Goal: Task Accomplishment & Management: Manage account settings

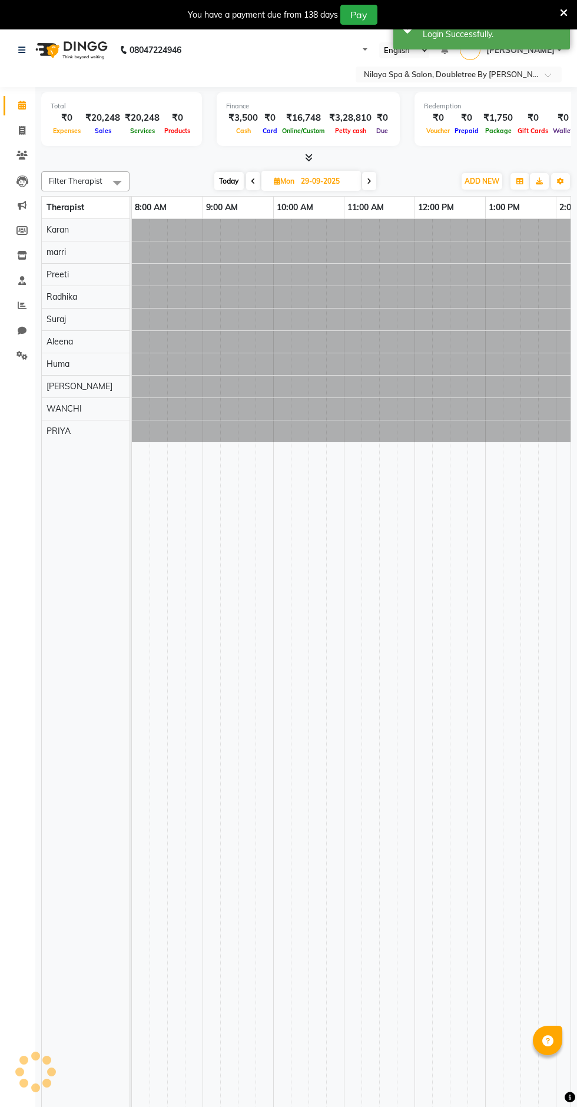
select select "en"
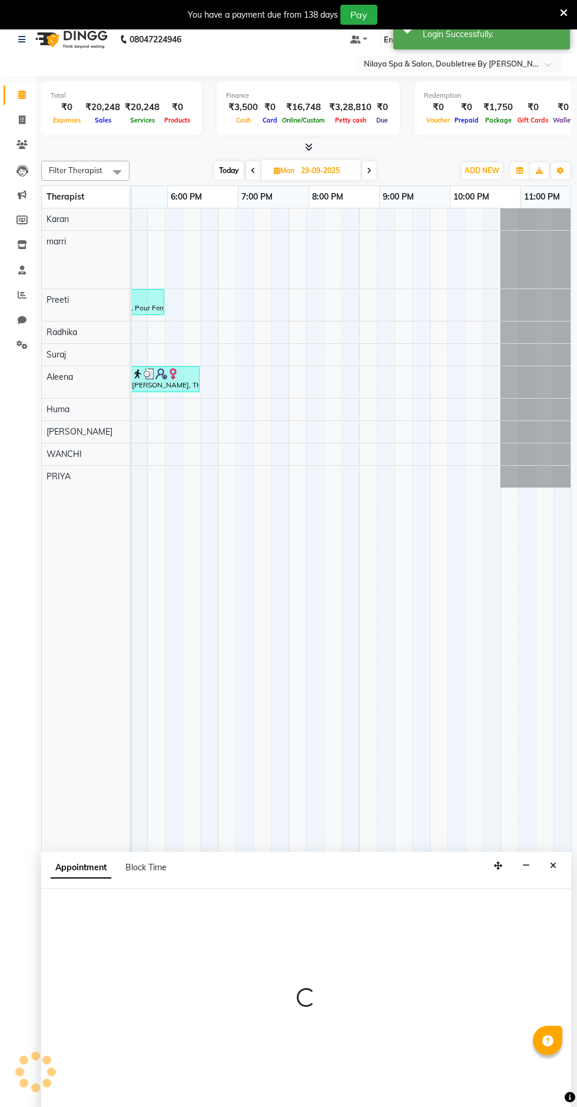
scroll to position [0, 691]
select select "76599"
select select "tentative"
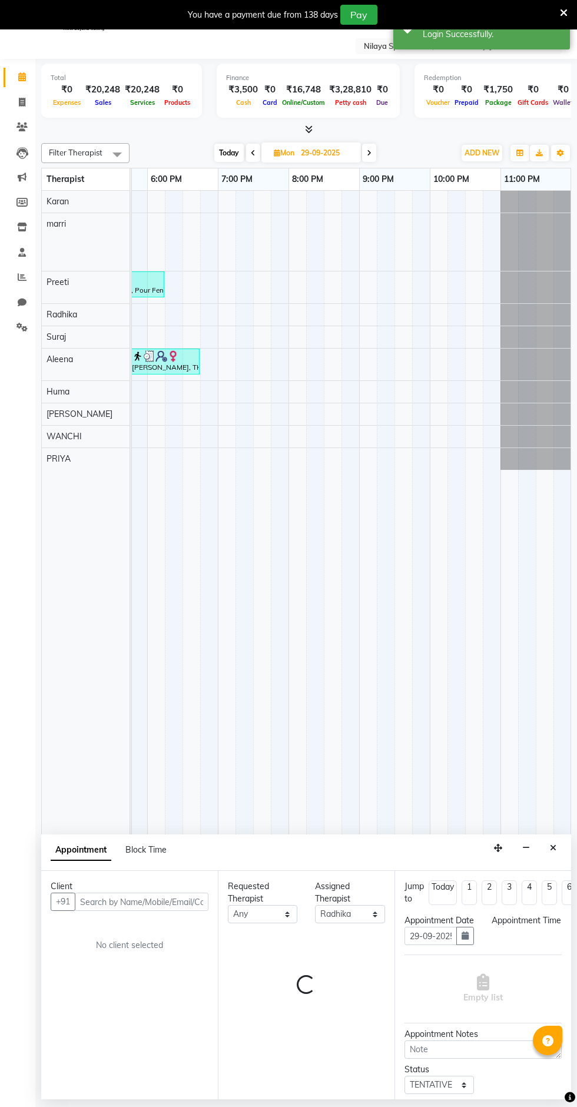
click at [455, 47] on div "Success Login Successfully." at bounding box center [481, 28] width 177 height 42
select select "825"
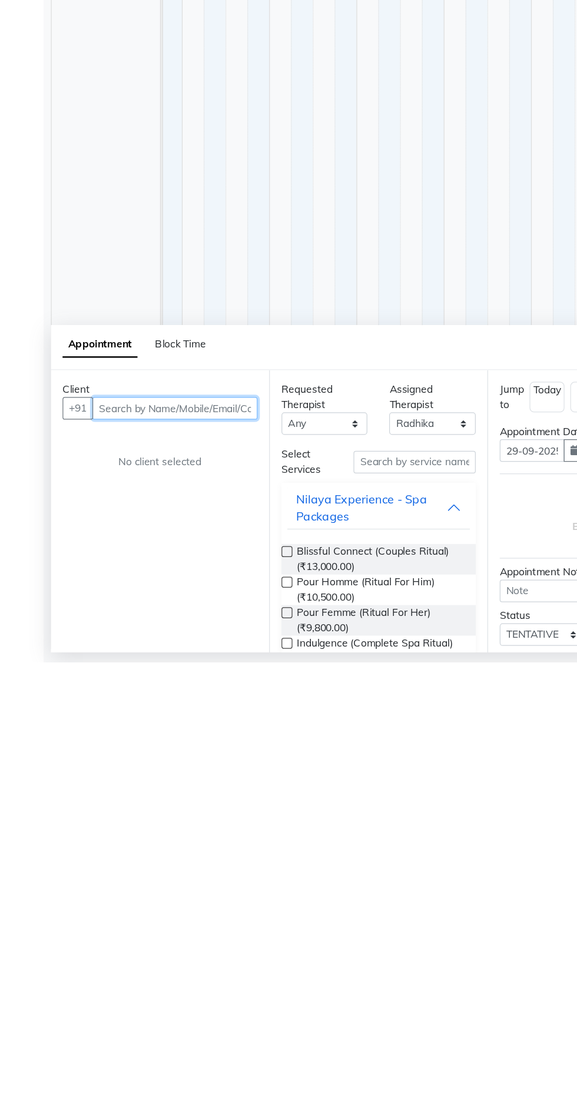
scroll to position [28, 0]
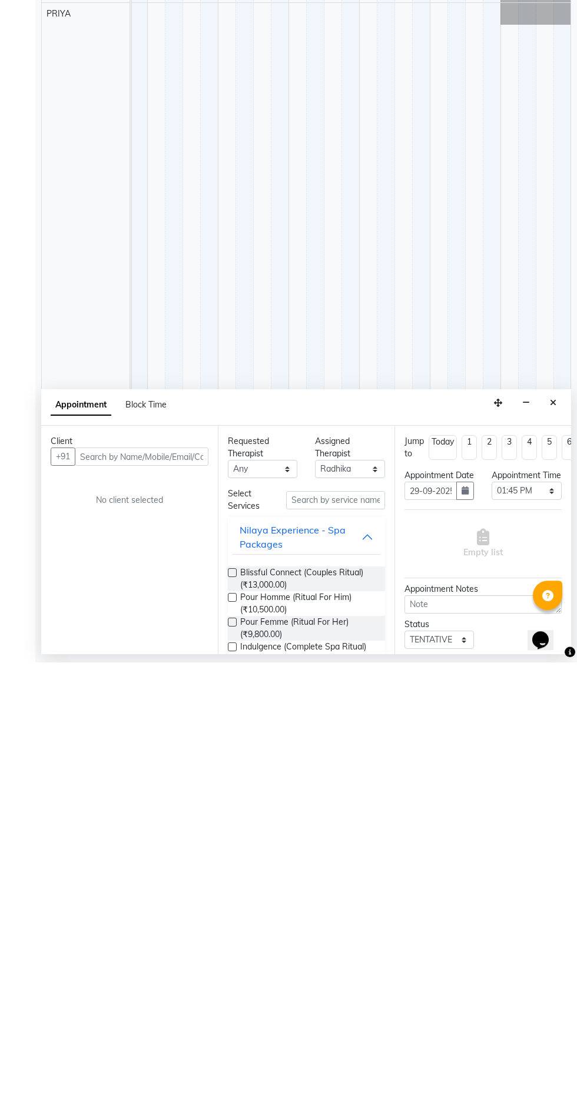
click at [552, 851] on button "Close" at bounding box center [553, 848] width 17 height 18
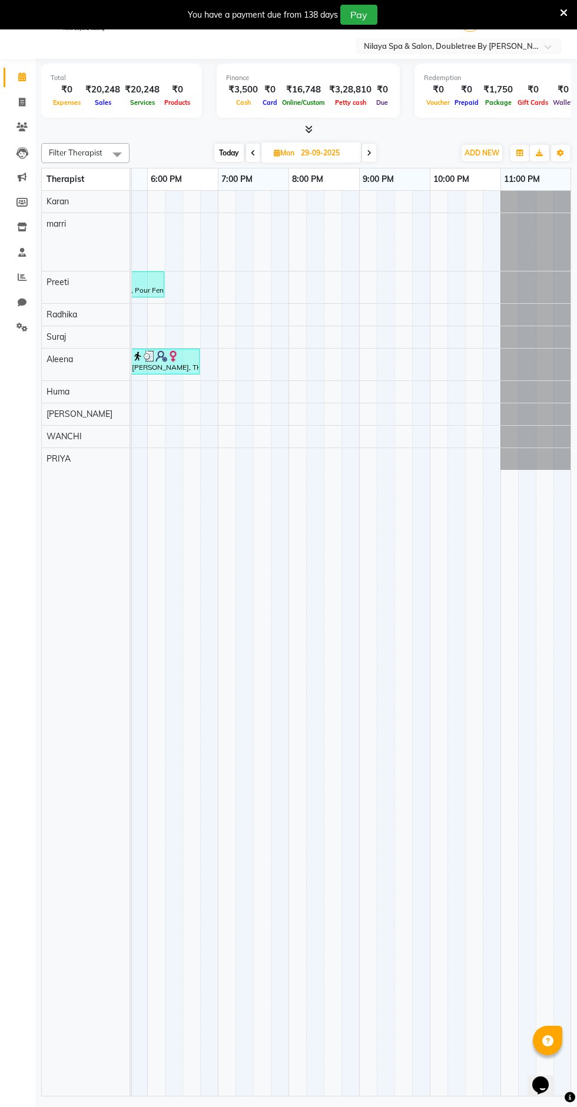
scroll to position [0, 0]
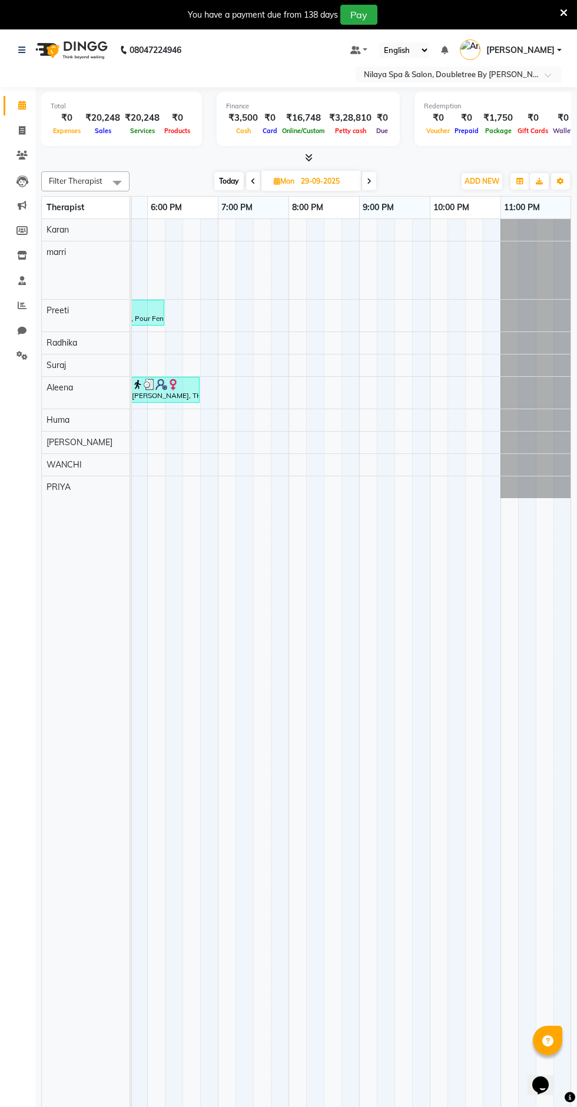
click at [491, 75] on input "text" at bounding box center [446, 75] width 171 height 12
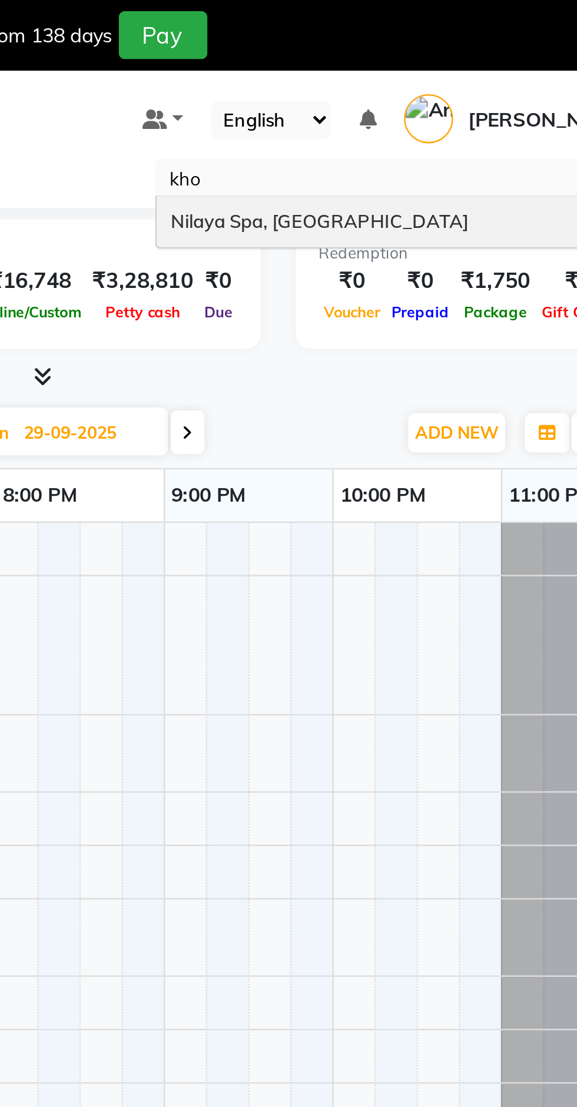
type input "khop"
click at [391, 100] on div "Nilaya Spa, [GEOGRAPHIC_DATA]" at bounding box center [458, 92] width 205 height 21
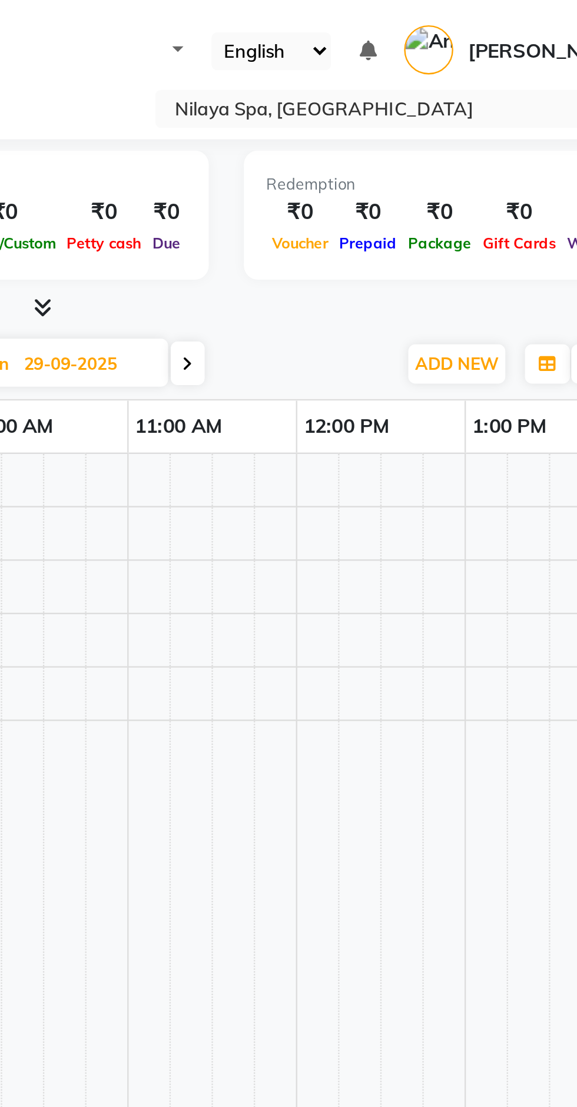
select select "en"
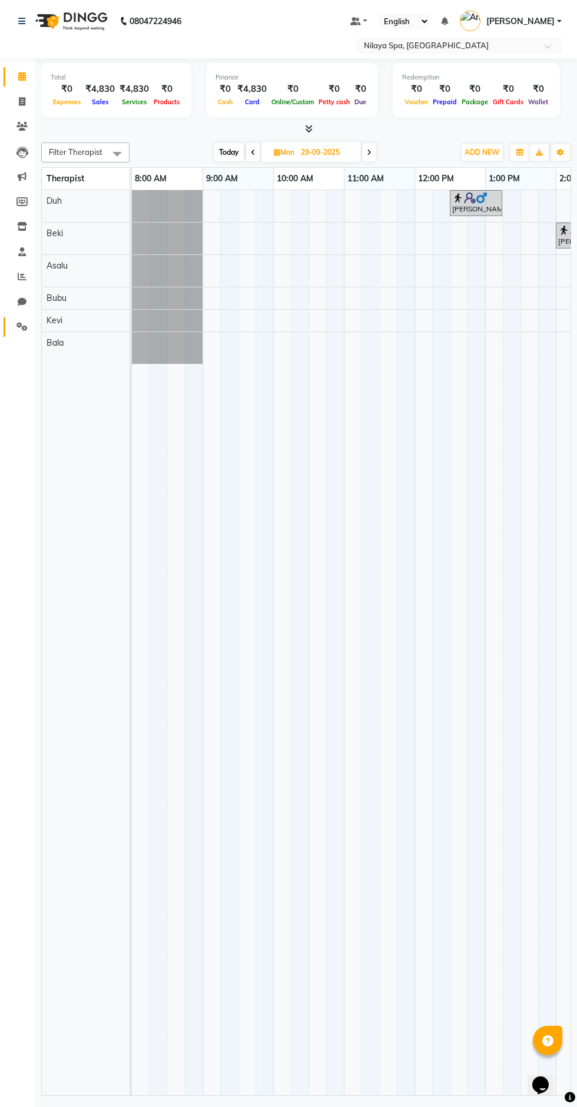
click at [22, 327] on icon at bounding box center [21, 326] width 11 height 9
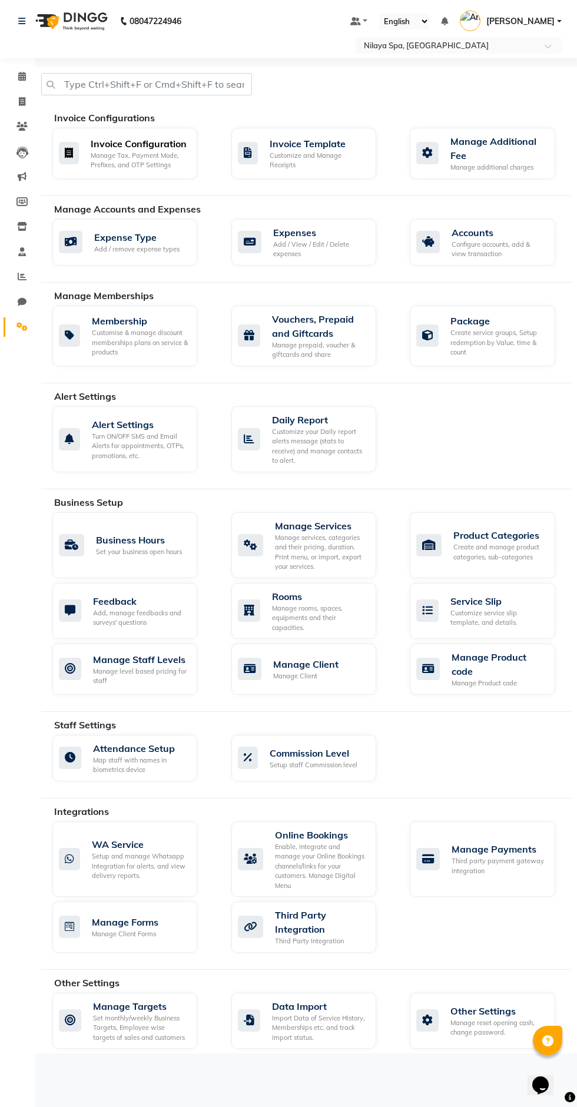
click at [95, 173] on div "Invoice Configuration Manage Tax, Payment Mode, Prefixes, and OTP Settings" at bounding box center [124, 153] width 145 height 51
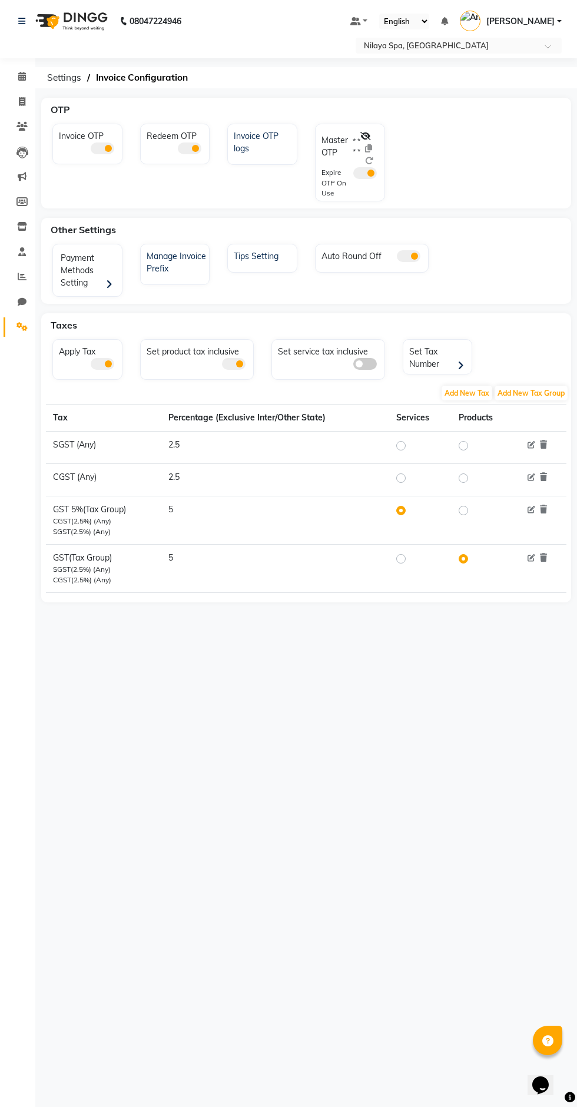
click at [366, 135] on icon at bounding box center [365, 136] width 11 height 8
click at [354, 170] on span at bounding box center [365, 173] width 24 height 12
click at [353, 175] on input "checkbox" at bounding box center [353, 175] width 0 height 0
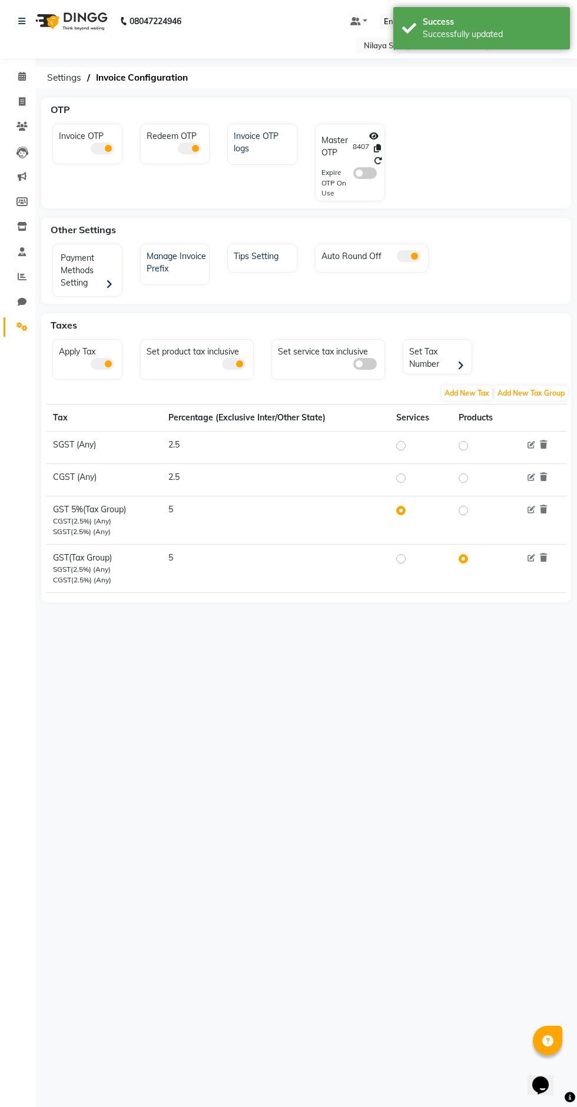
click at [378, 147] on icon at bounding box center [377, 148] width 7 height 8
